Goal: Transaction & Acquisition: Purchase product/service

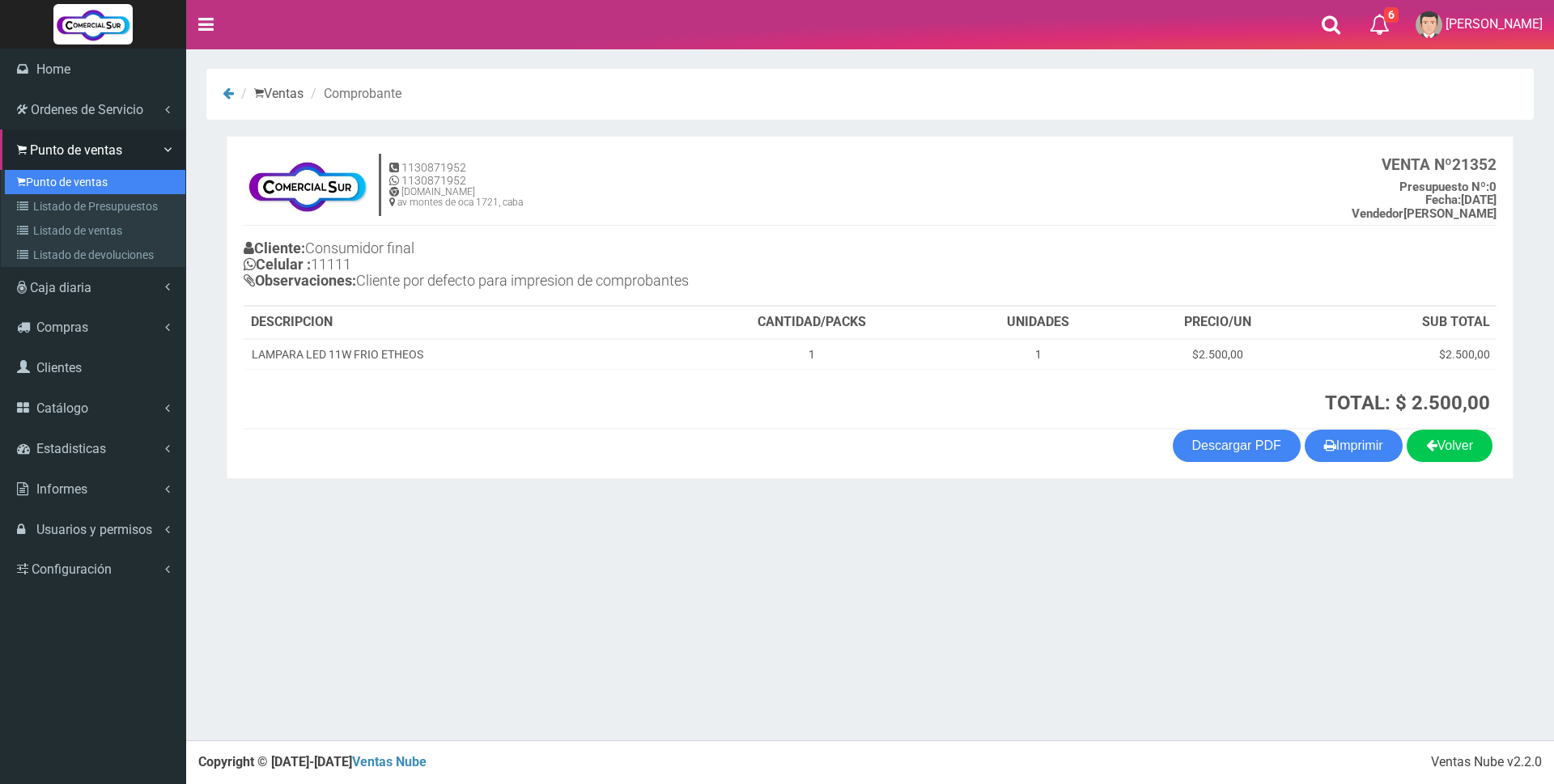
click at [49, 181] on link "Punto de ventas" at bounding box center [95, 182] width 181 height 24
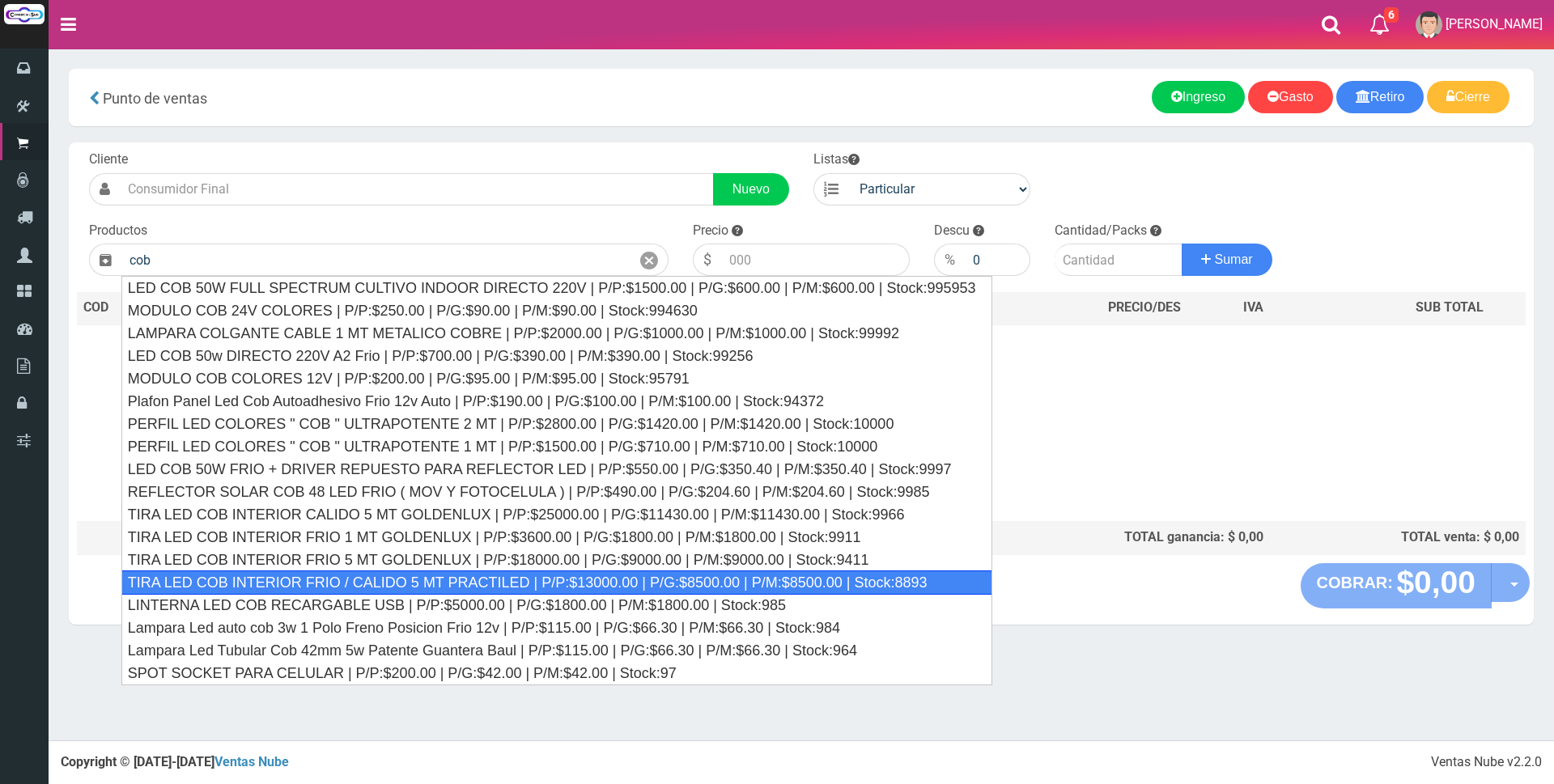
click at [300, 579] on div "TIRA LED COB INTERIOR FRIO / CALIDO 5 MT PRACTILED | P/P:$13000.00 | P/G:$8500.…" at bounding box center [557, 583] width 871 height 24
type input "TIRA LED COB INTERIOR FRIO / CALIDO 5 MT PRACTILED | P/P:$13000.00 | P/G:$8500.…"
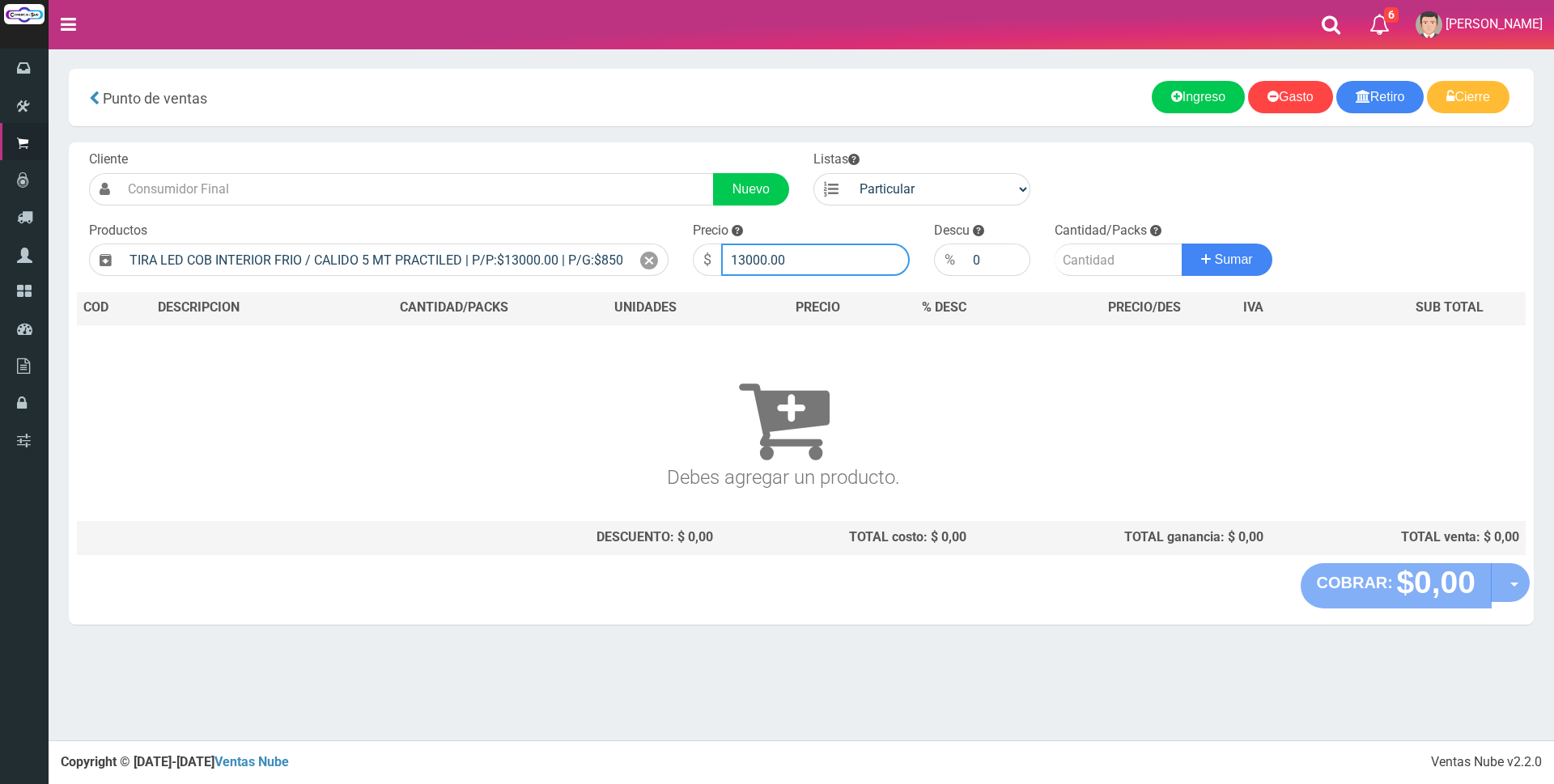
click at [828, 259] on input "13000.00" at bounding box center [814, 259] width 188 height 33
type input "1"
type input "22000"
click at [1113, 269] on input "number" at bounding box center [1118, 259] width 127 height 33
type input "2"
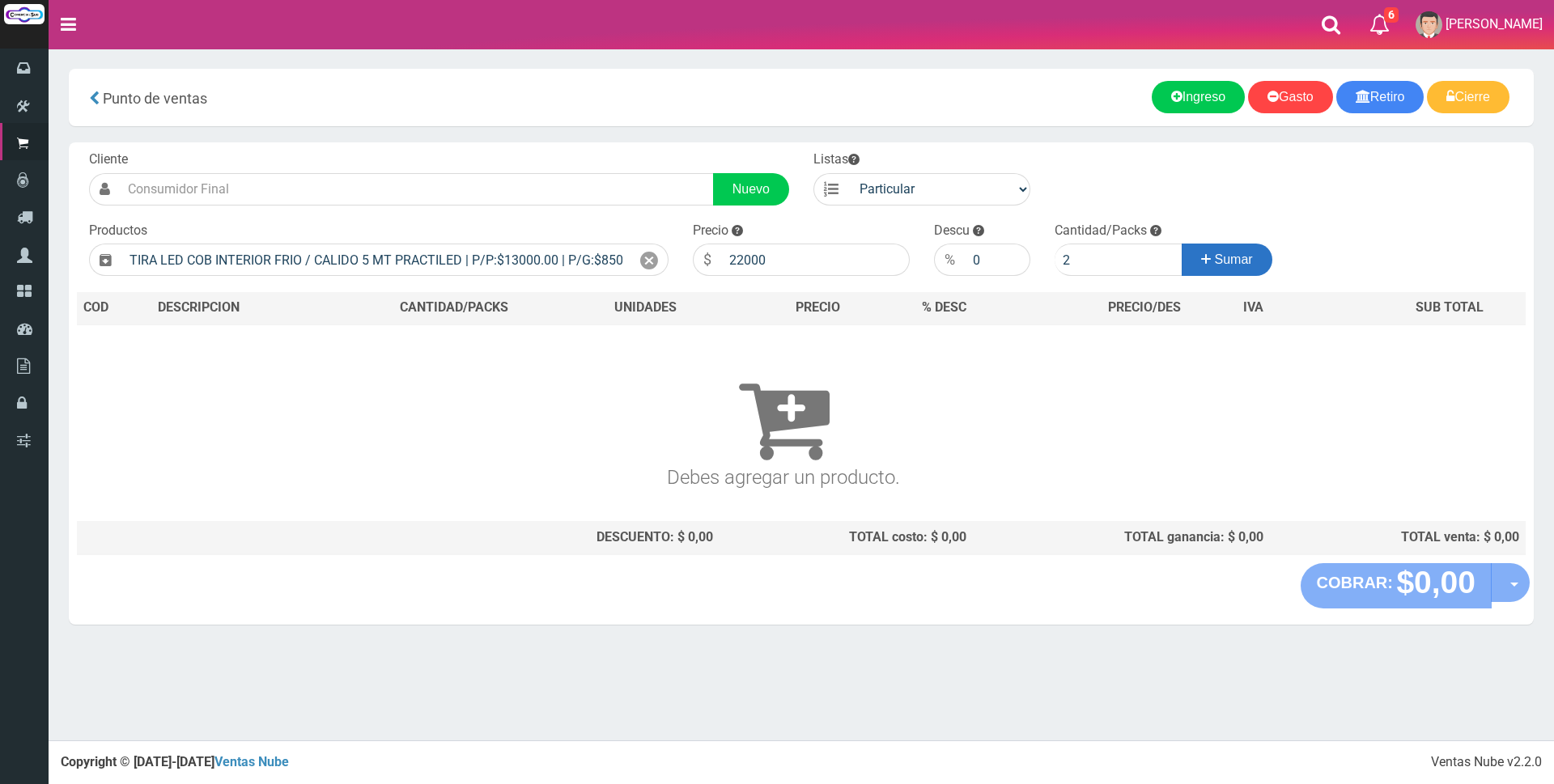
click at [1205, 257] on icon at bounding box center [1205, 259] width 9 height 23
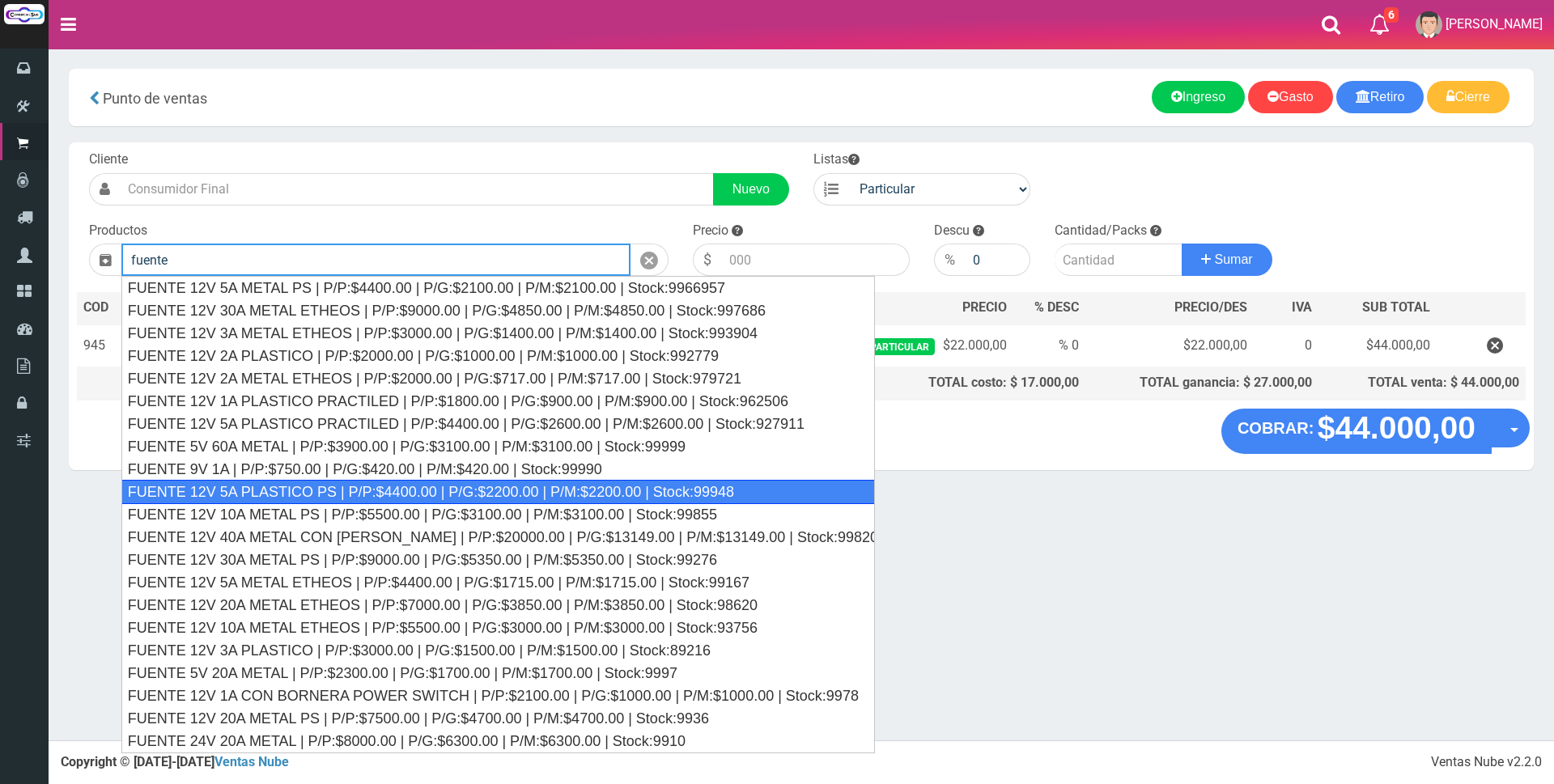
click at [451, 495] on div "FUENTE 12V 5A PLASTICO PS | P/P:$4400.00 | P/G:$2200.00 | P/M:$2200.00 | Stock:…" at bounding box center [499, 492] width 754 height 24
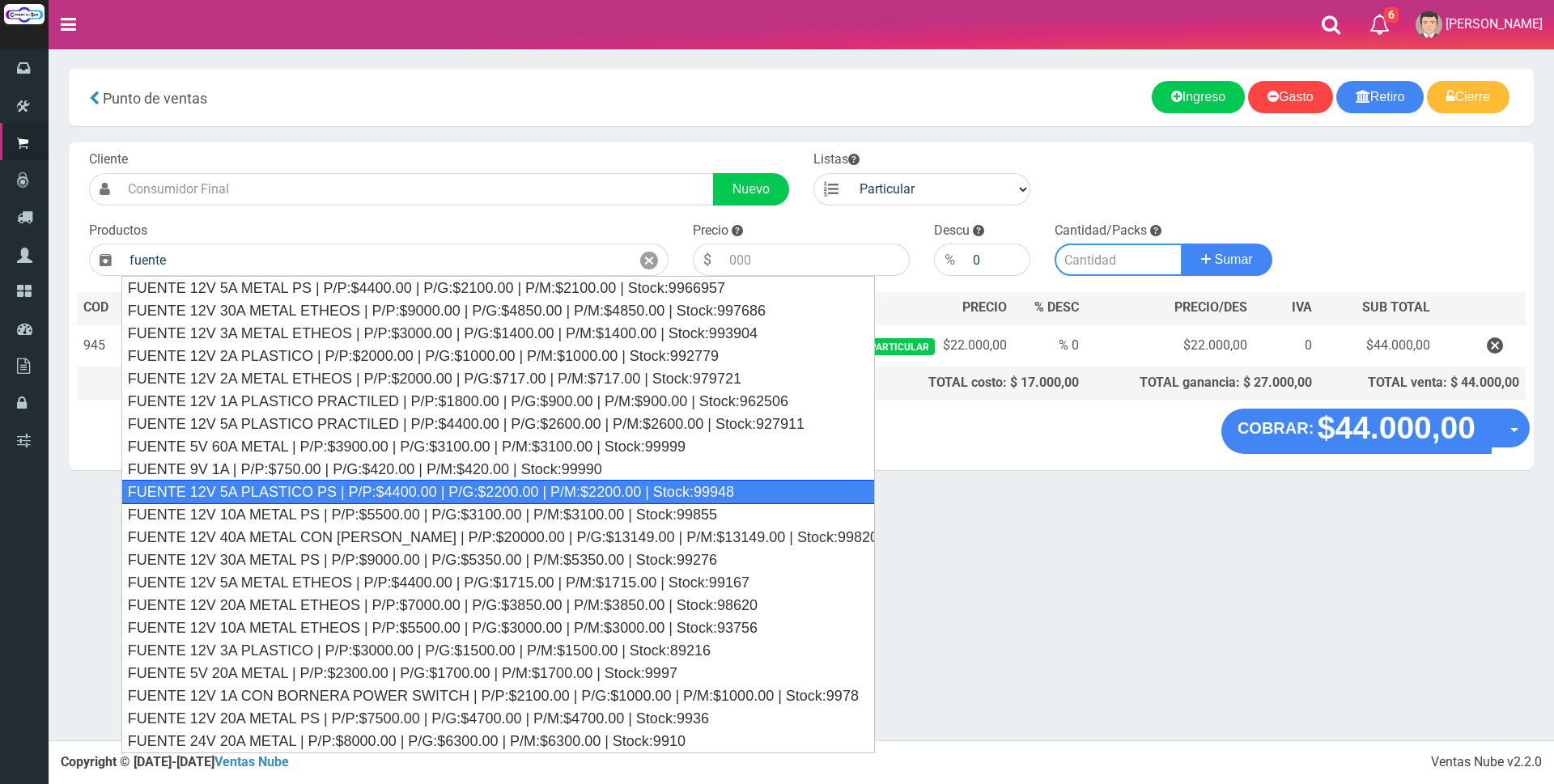
type input "FUENTE 12V 5A PLASTICO PS | P/P:$4400.00 | P/G:$2200.00 | P/M:$2200.00 | Stock:…"
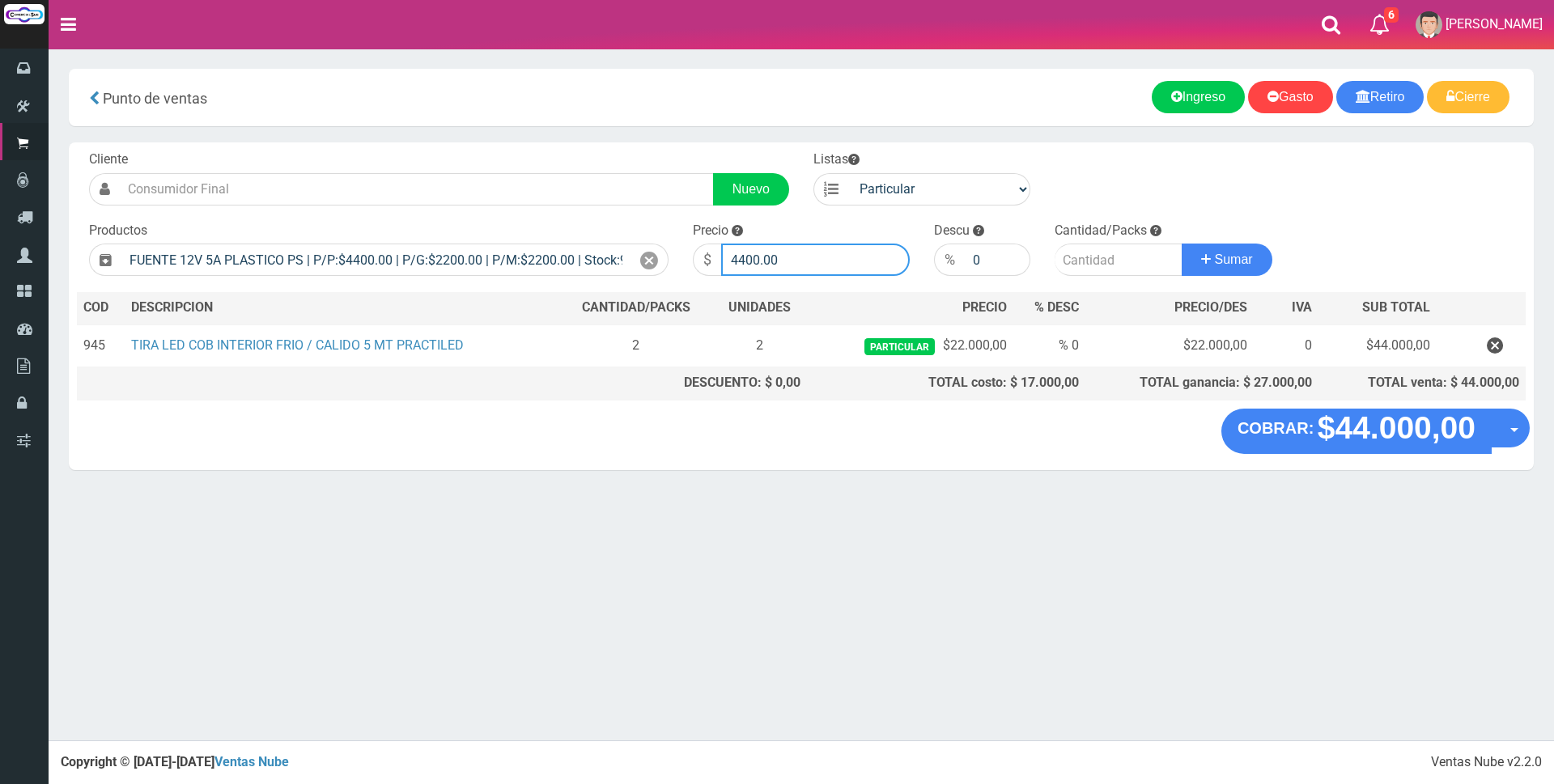
click at [824, 248] on input "4400.00" at bounding box center [814, 259] width 188 height 33
type input "4"
type input "11500"
click at [1086, 262] on input "number" at bounding box center [1118, 259] width 127 height 33
type input "2"
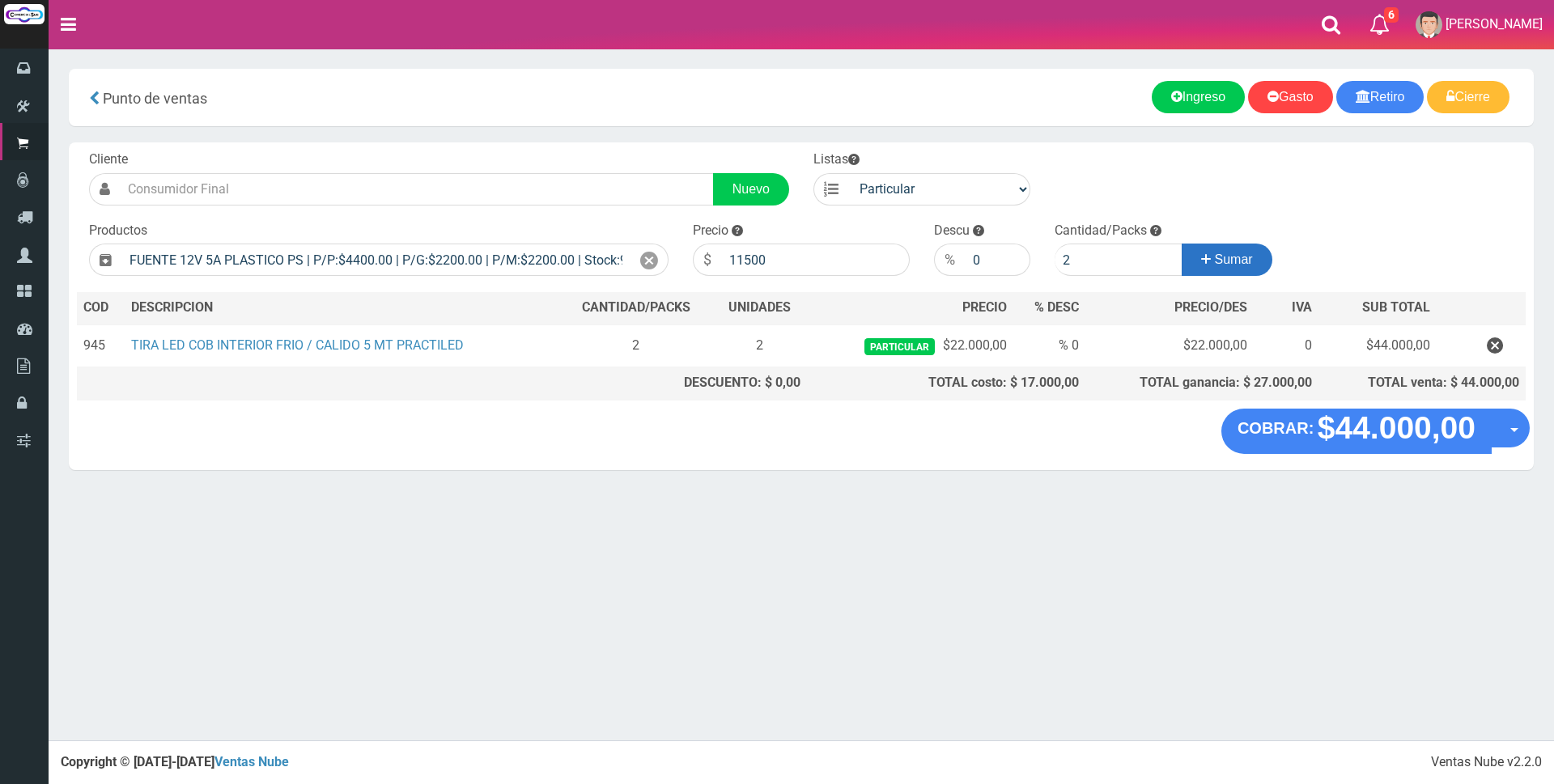
click at [1195, 252] on button "Sumar" at bounding box center [1227, 259] width 91 height 33
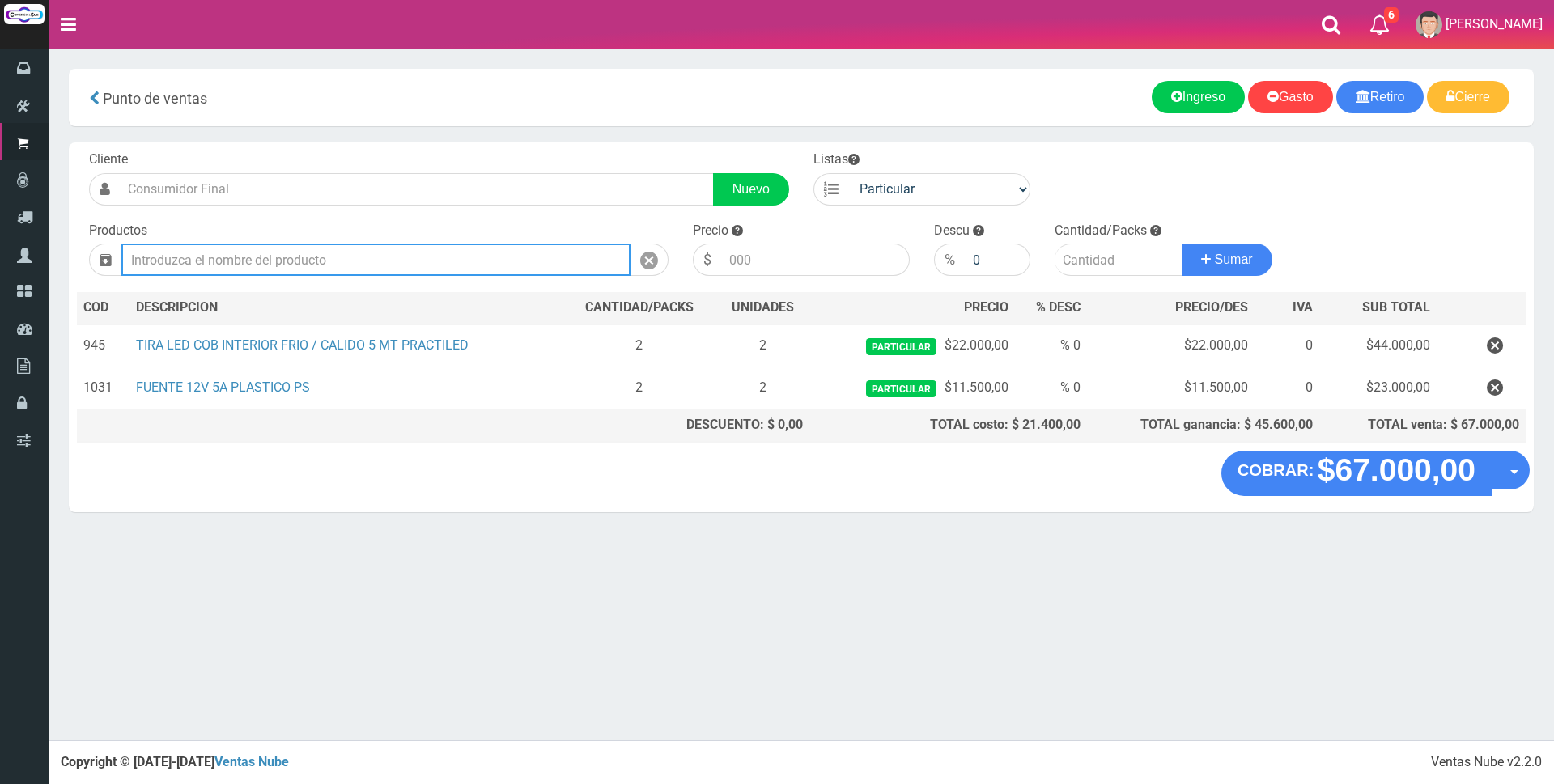
type input "j"
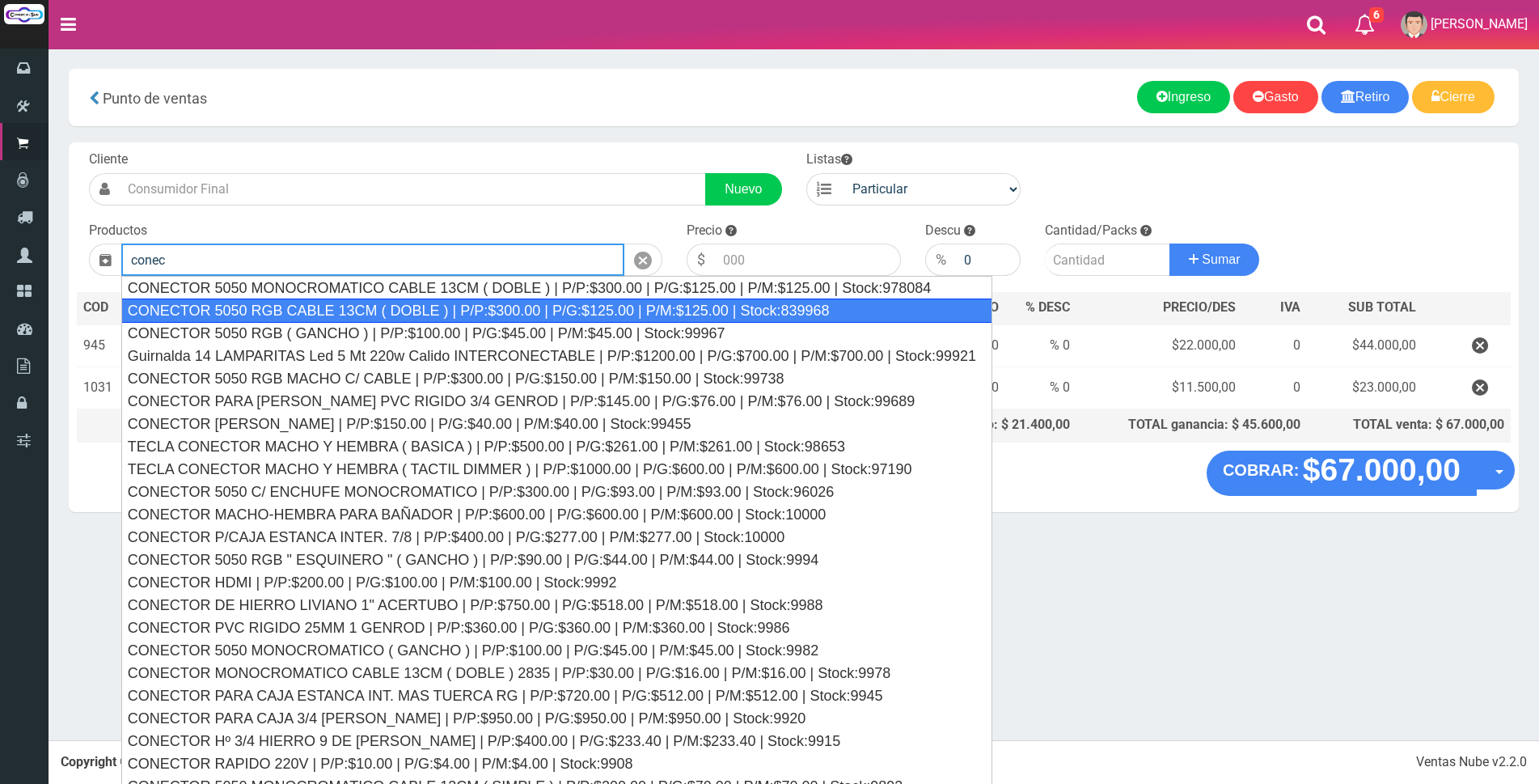
click at [470, 317] on div "CONECTOR 5050 RGB CABLE 13CM ( DOBLE ) | P/P:$300.00 | P/G:$125.00 | P/M:$125.0…" at bounding box center [557, 311] width 871 height 24
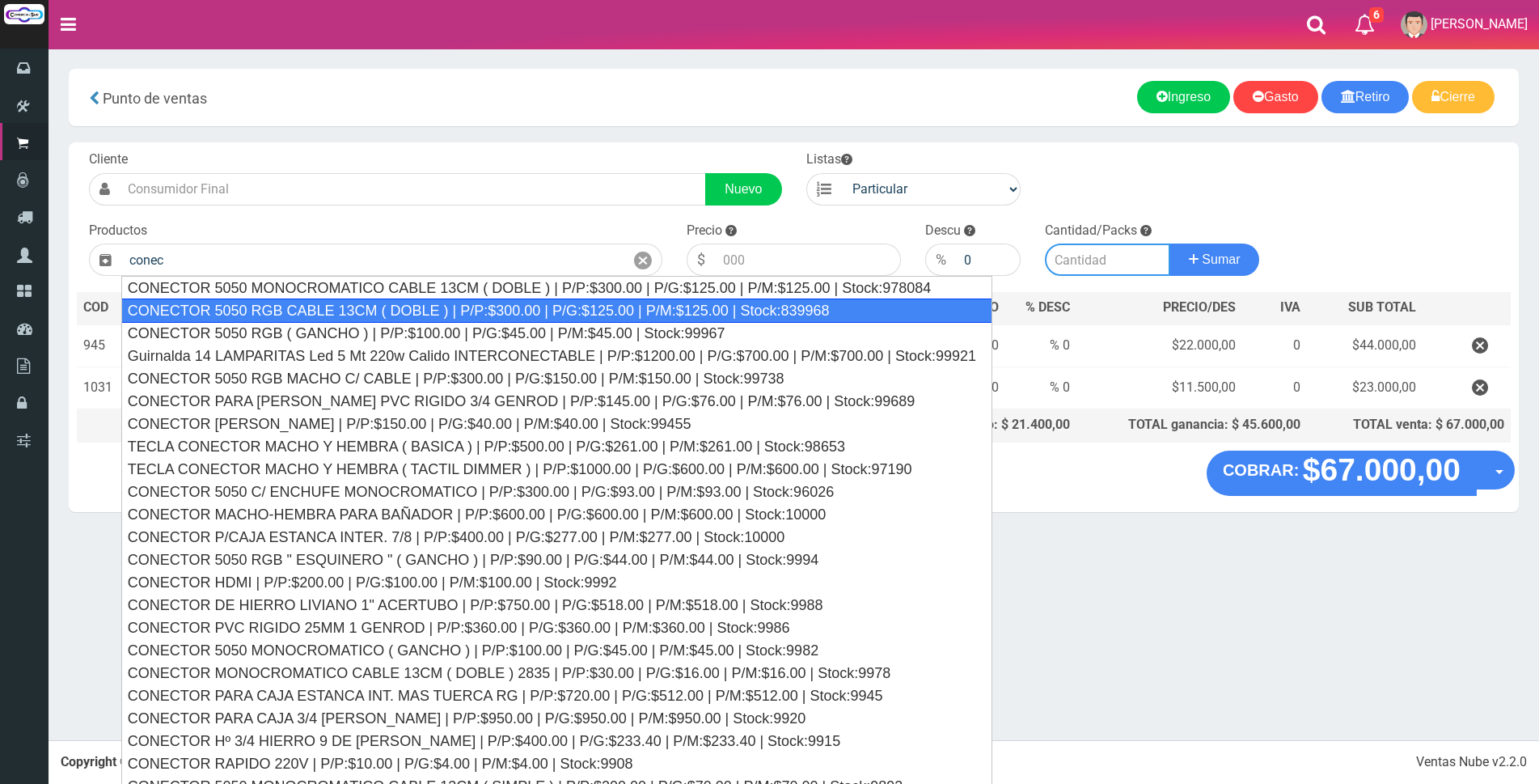
type input "CONECTOR 5050 RGB CABLE 13CM ( DOBLE ) | P/P:$300.00 | P/G:$125.00 | P/M:$125.0…"
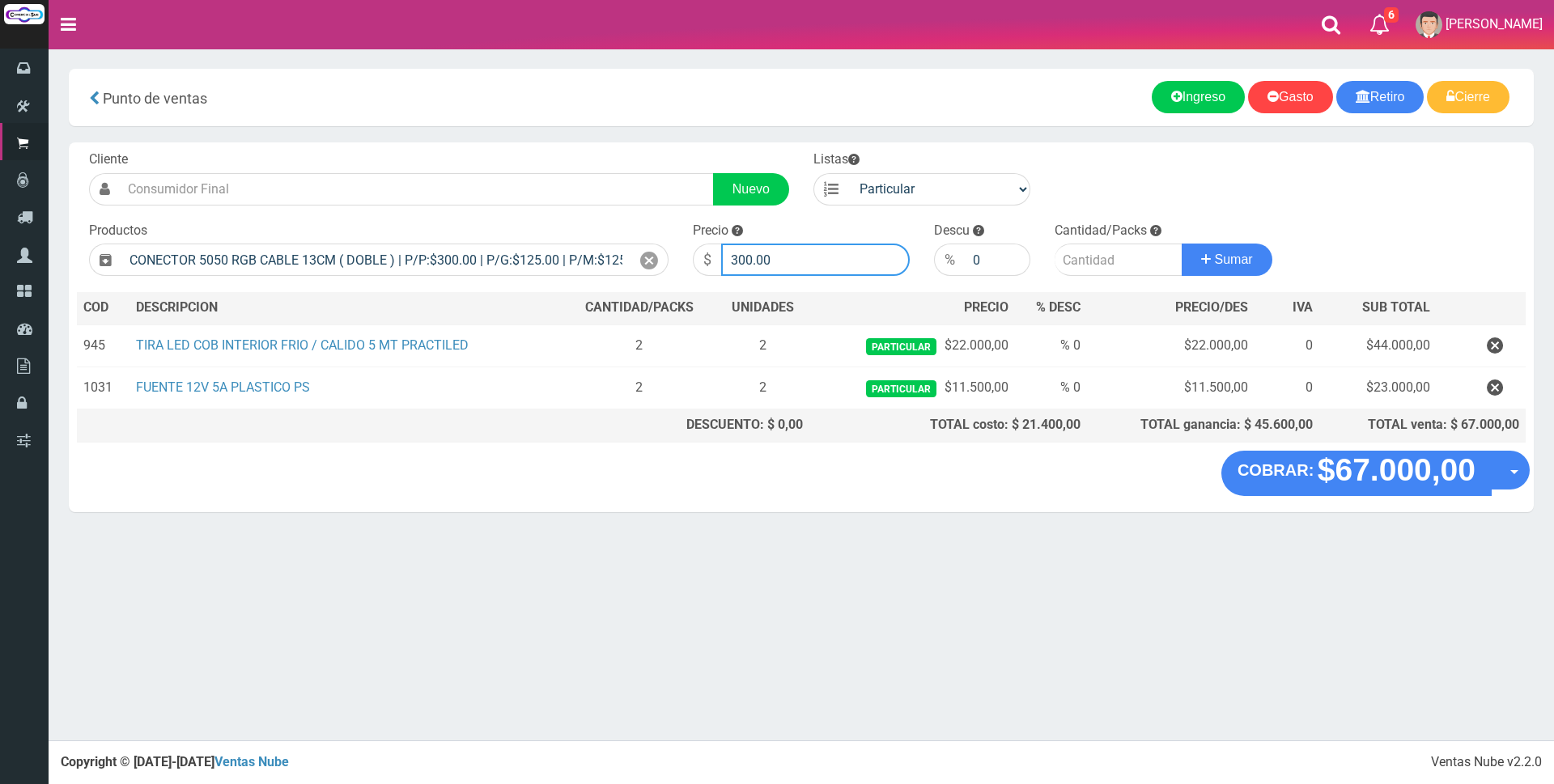
click at [814, 270] on input "300.00" at bounding box center [814, 259] width 188 height 33
type input "3"
type input "2000"
click at [1089, 249] on input "number" at bounding box center [1118, 259] width 127 height 33
type input "2"
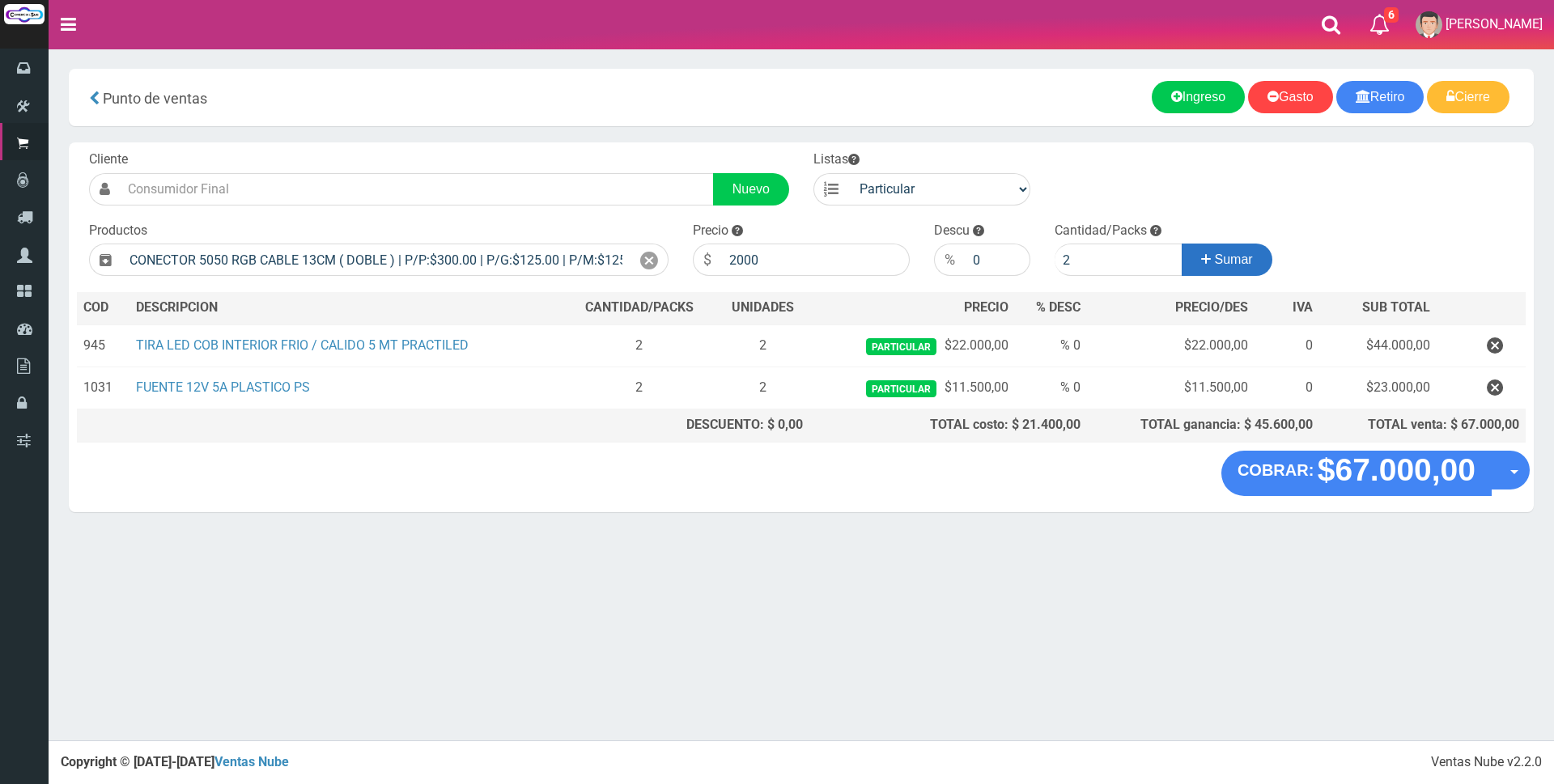
click at [1236, 251] on button "Sumar" at bounding box center [1227, 259] width 91 height 33
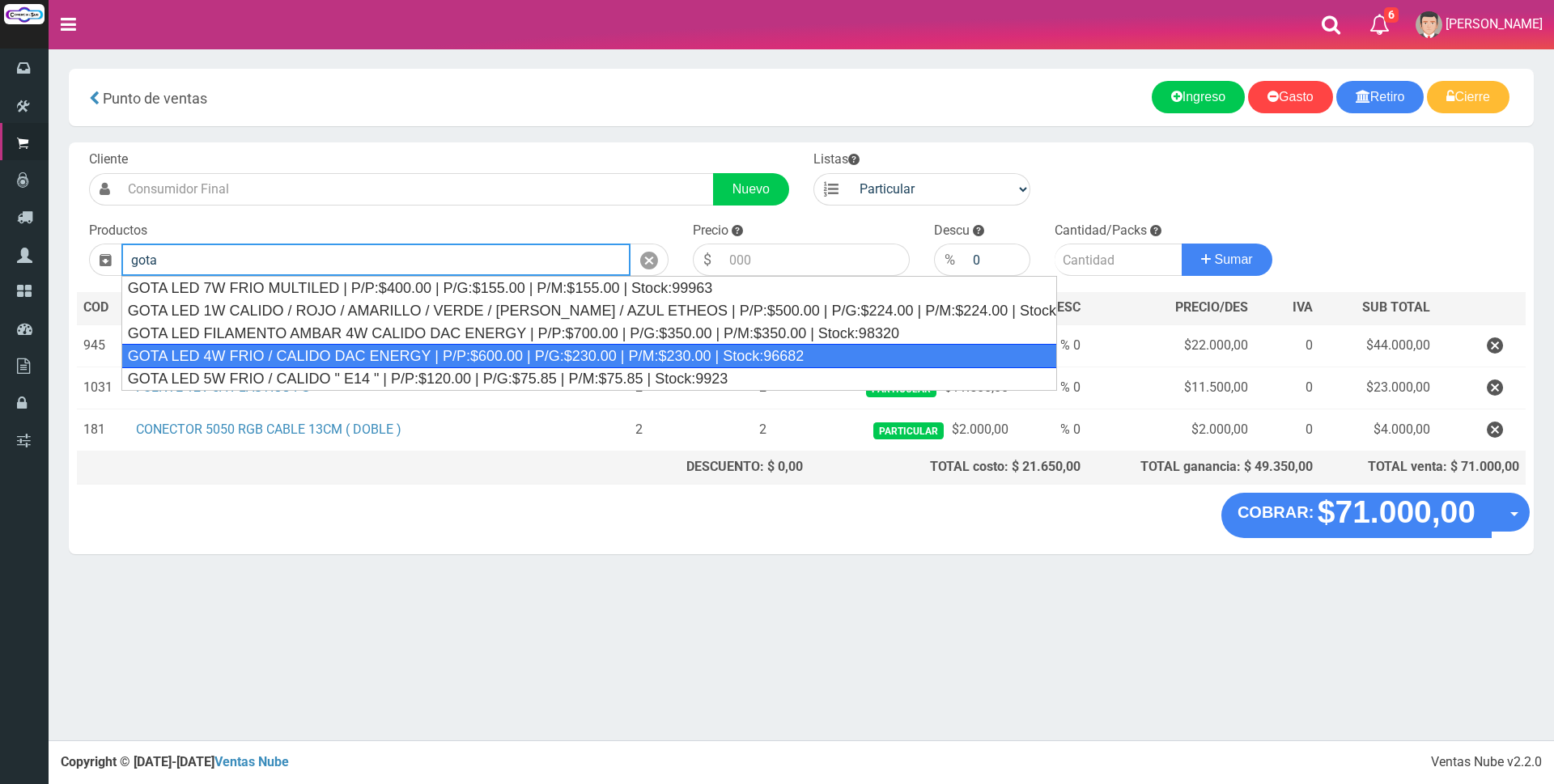
click at [568, 356] on div "GOTA LED 4W FRIO / CALIDO DAC ENERGY | P/P:$600.00 | P/G:$230.00 | P/M:$230.00 …" at bounding box center [590, 356] width 935 height 24
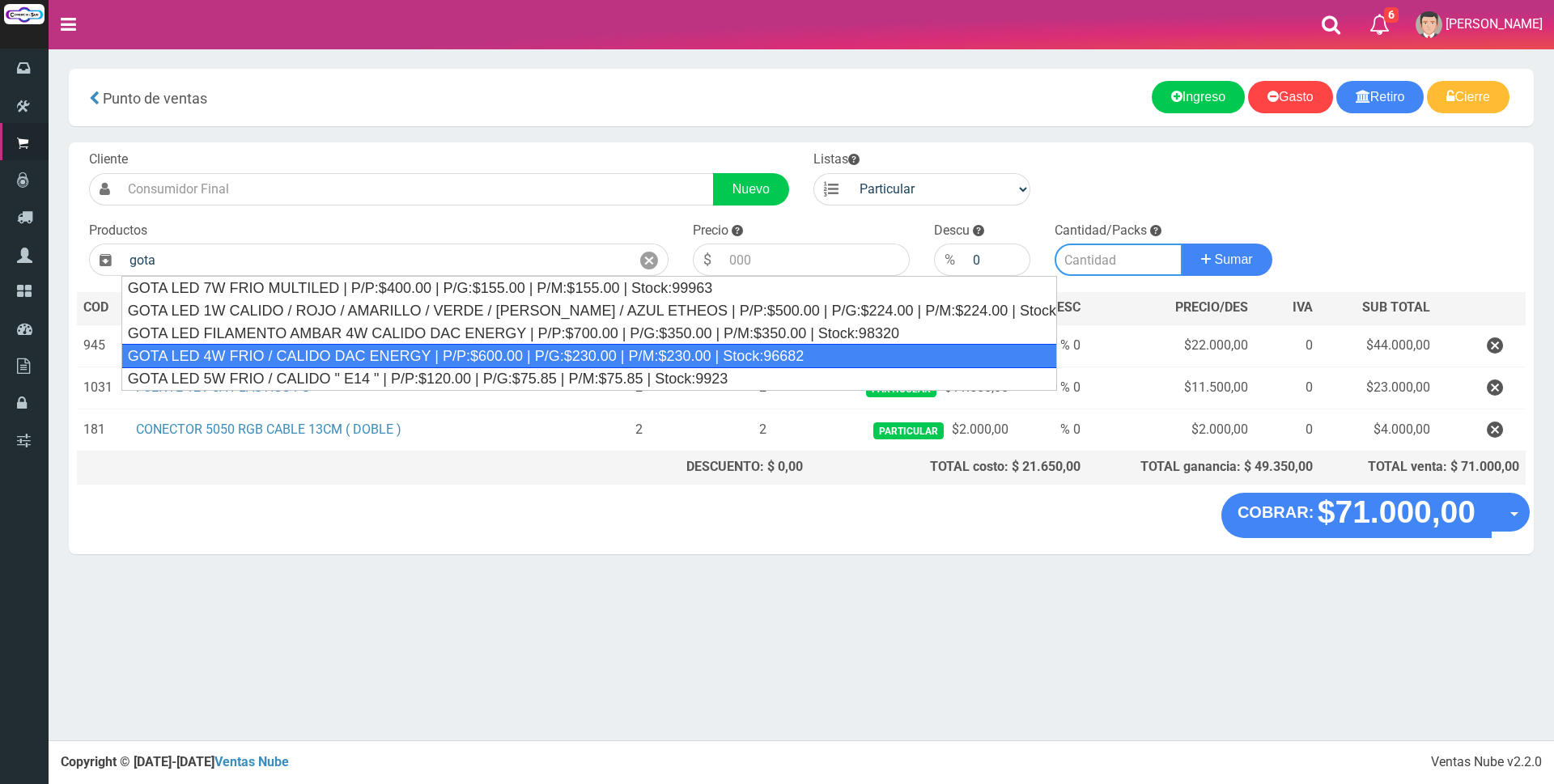
type input "GOTA LED 4W FRIO / CALIDO DAC ENERGY | P/P:$600.00 | P/G:$230.00 | P/M:$230.00 …"
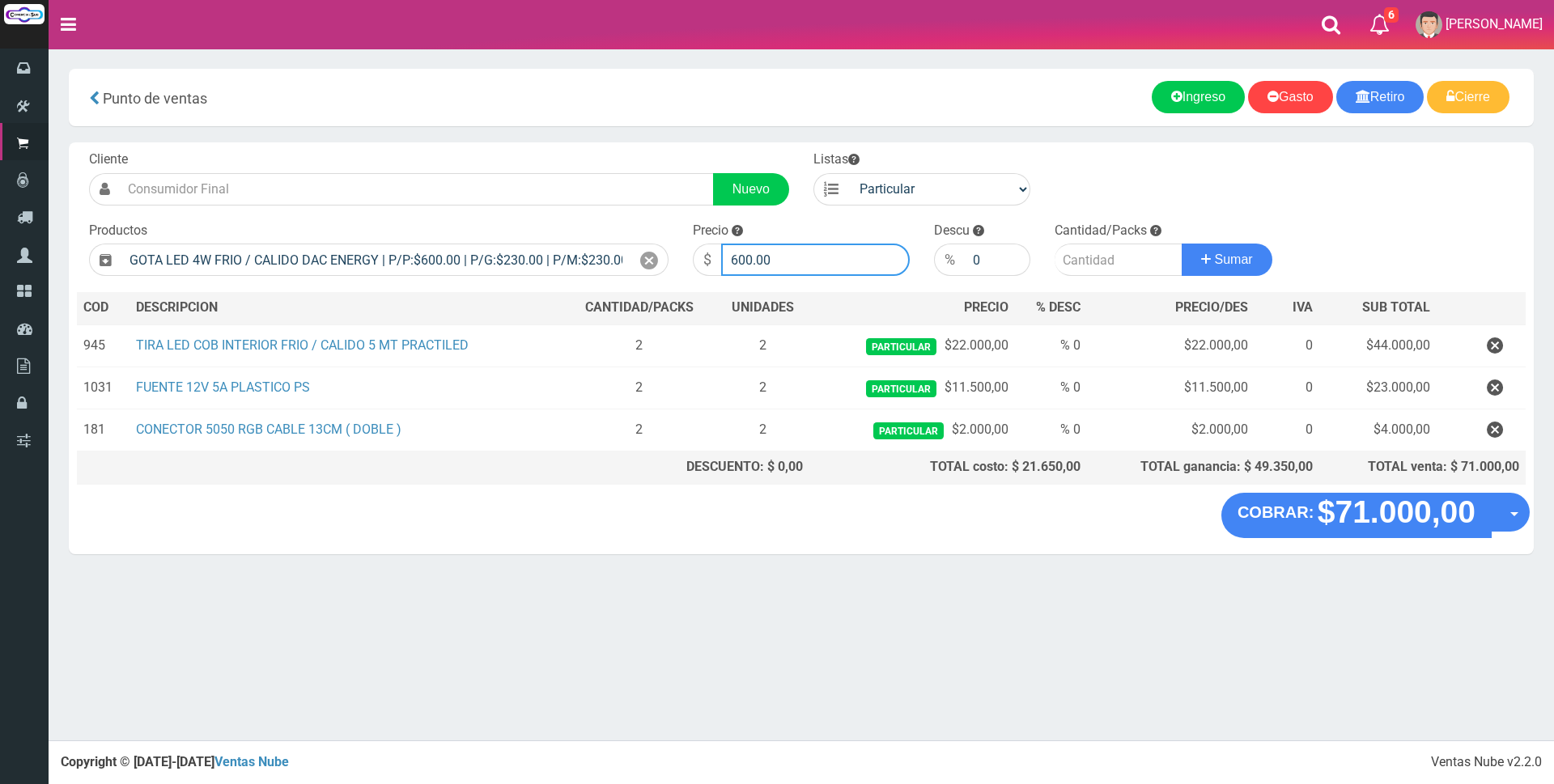
click at [788, 269] on input "600.00" at bounding box center [814, 259] width 188 height 33
type input "6"
type input "1875"
click at [1109, 256] on input "number" at bounding box center [1118, 259] width 127 height 33
type input "4"
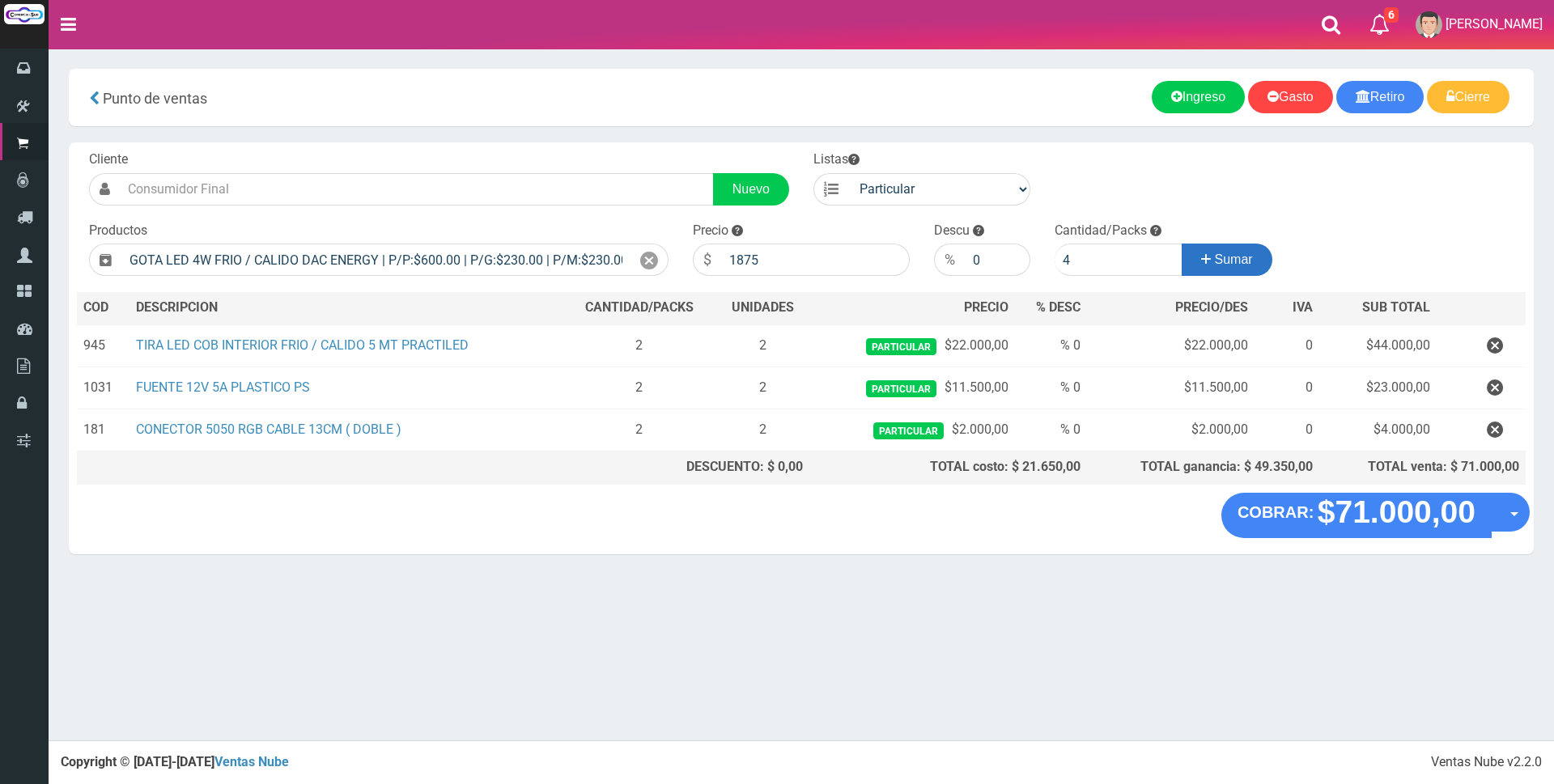
click at [1215, 256] on span "Sumar" at bounding box center [1233, 259] width 38 height 14
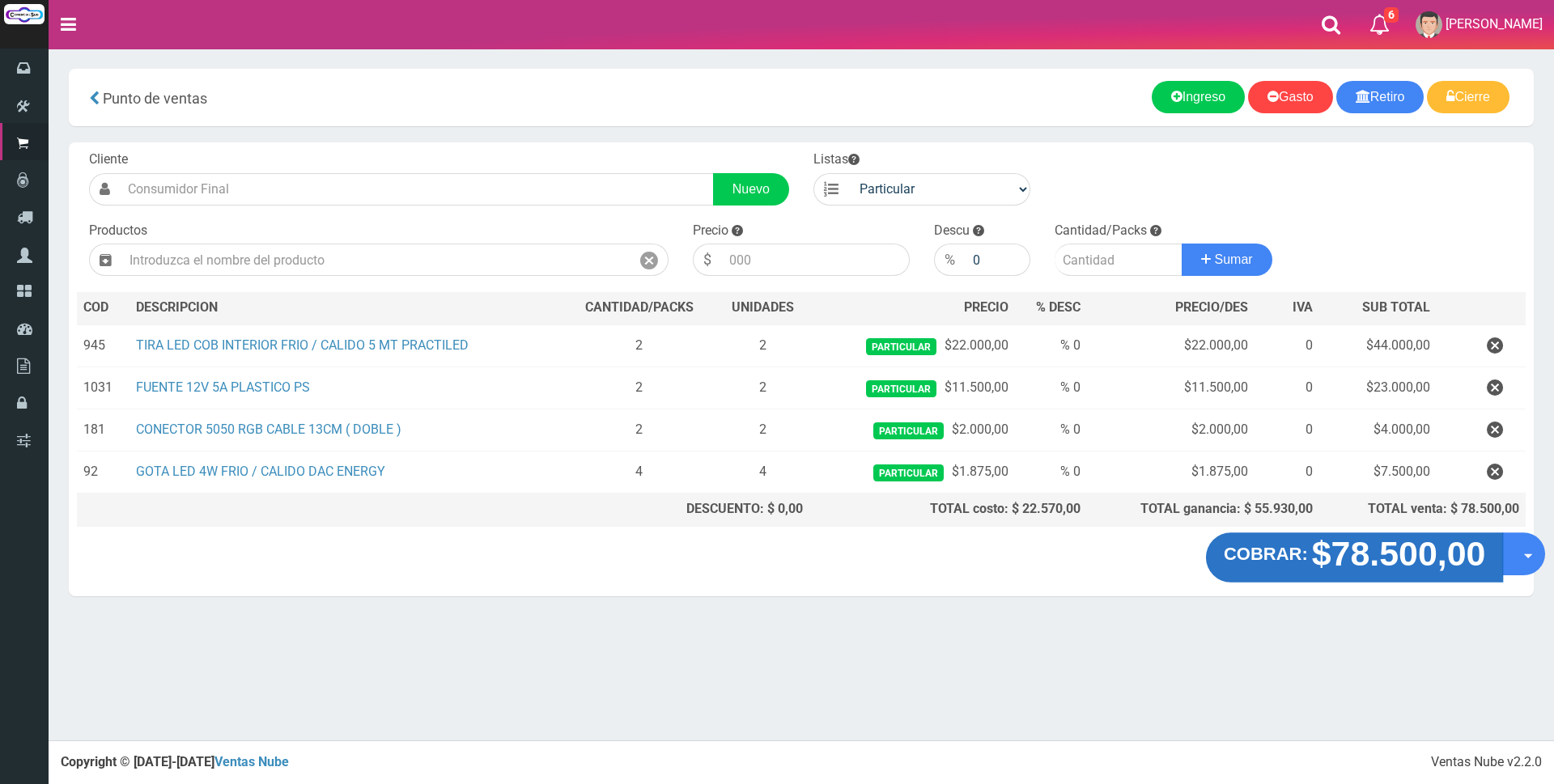
click at [1412, 558] on strong "$78.500,00" at bounding box center [1399, 554] width 174 height 38
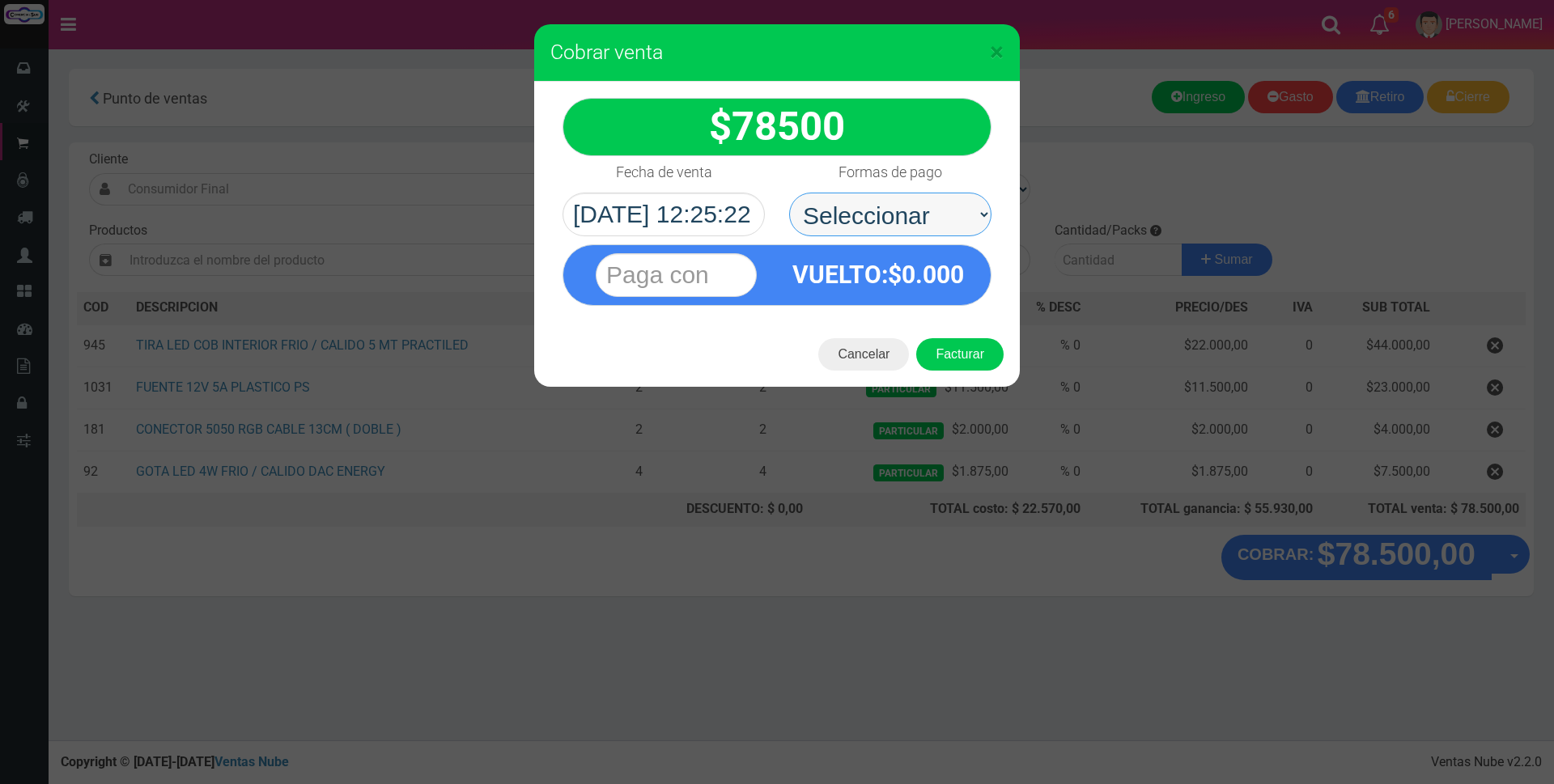
click at [905, 208] on select "Seleccionar Efectivo Tarjeta de Crédito Depósito Débito" at bounding box center [890, 214] width 202 height 44
select select "Tarjeta de Crédito"
click at [789, 193] on select "Seleccionar Efectivo Tarjeta de Crédito Depósito Débito" at bounding box center [890, 214] width 202 height 44
click at [717, 267] on input "text" at bounding box center [677, 274] width 161 height 44
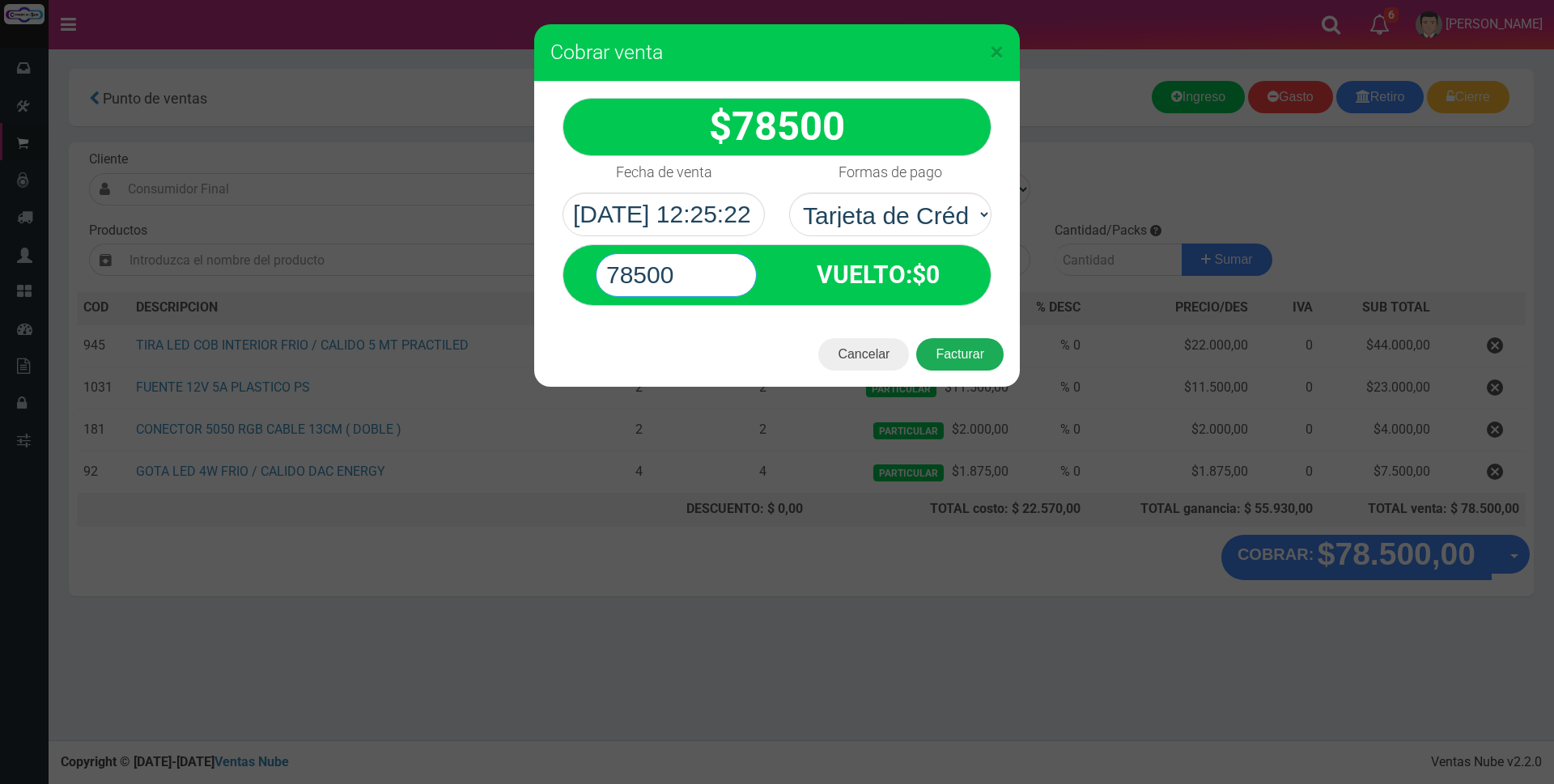
type input "78500"
click at [954, 351] on button "Facturar" at bounding box center [959, 354] width 87 height 33
